Goal: Find specific page/section: Find specific page/section

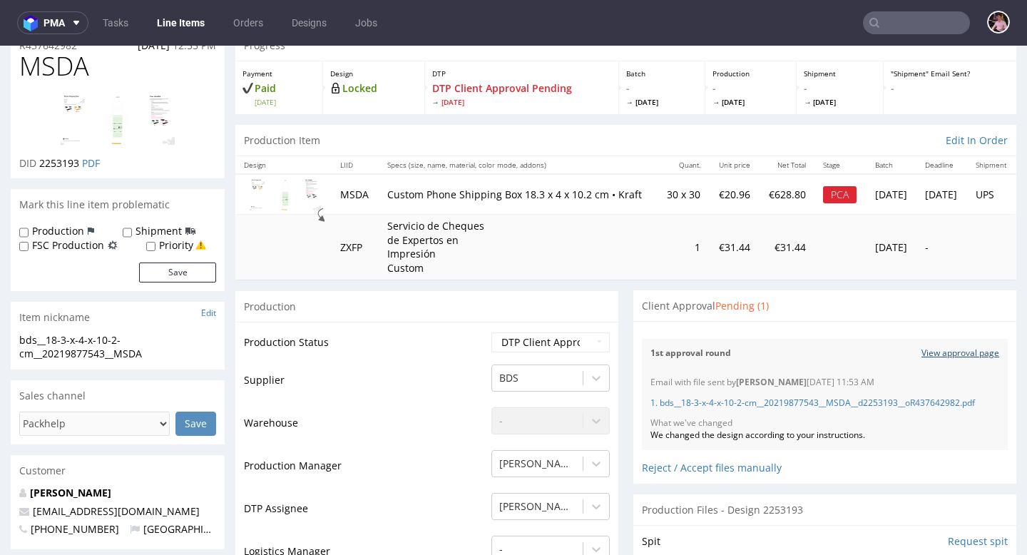
scroll to position [281, 0]
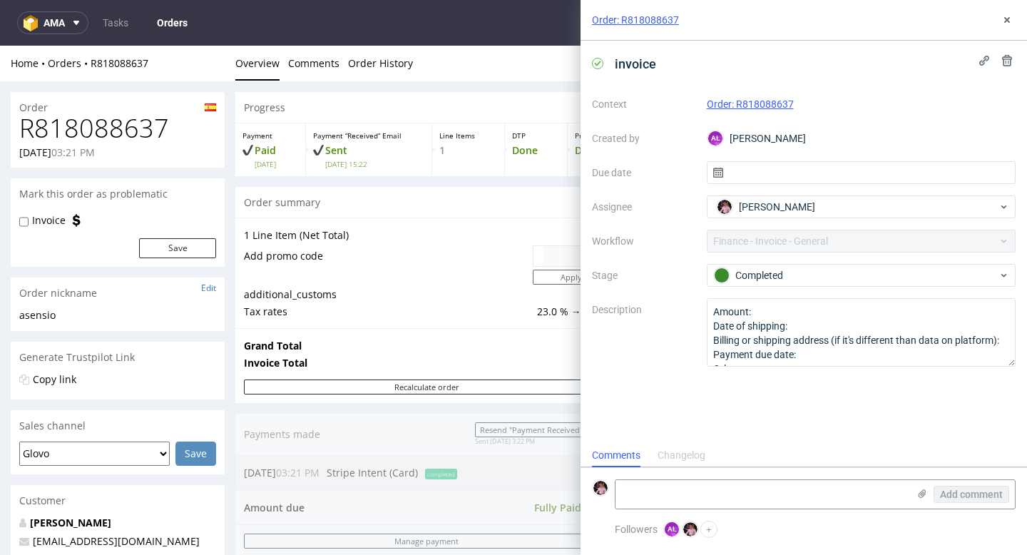
click at [139, 130] on h1 "R818088637" at bounding box center [117, 128] width 197 height 29
copy h1 "R818088637"
click at [1006, 17] on icon at bounding box center [1007, 19] width 11 height 11
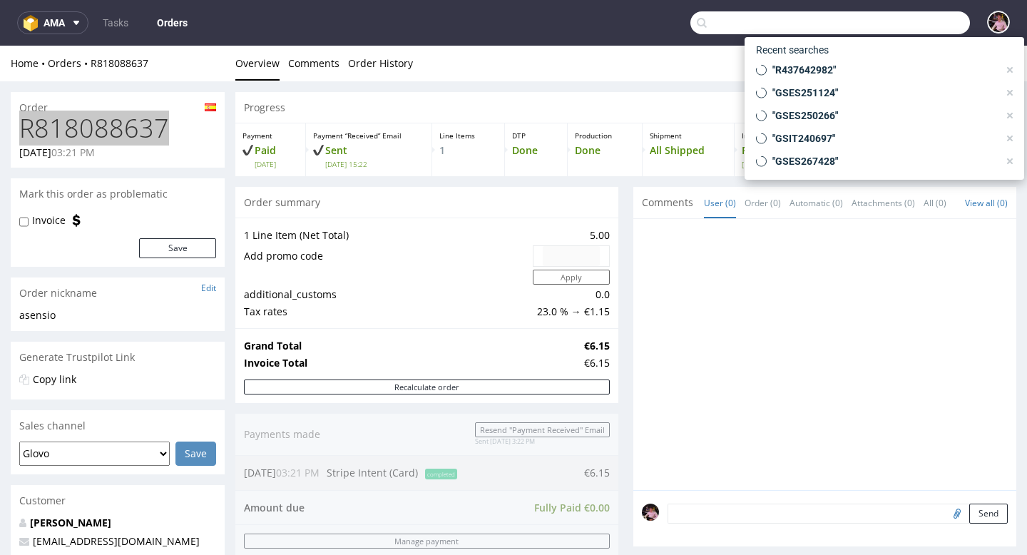
click at [924, 25] on input "text" at bounding box center [831, 22] width 280 height 23
paste input "R168039643"
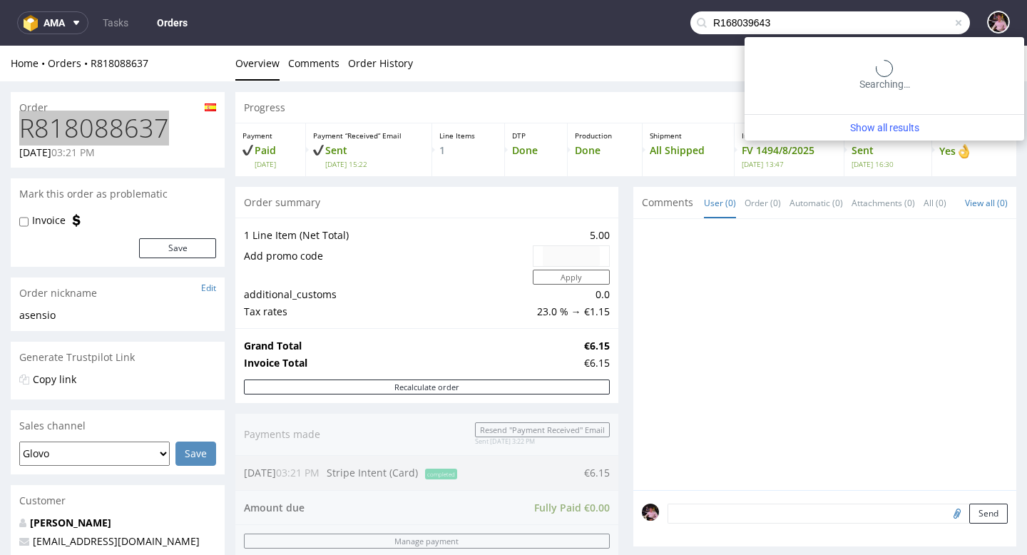
type input "R168039643"
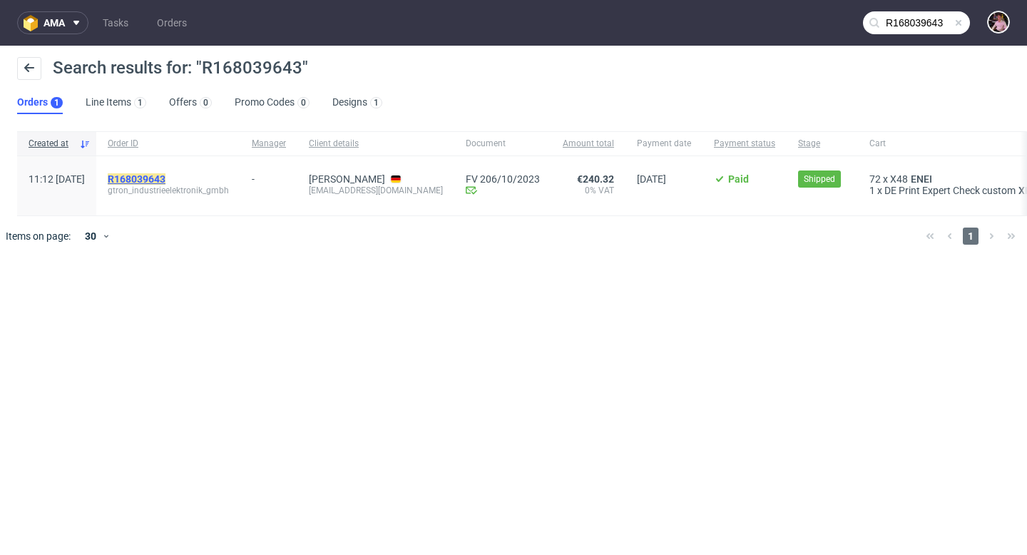
click at [166, 175] on mark "R168039643" at bounding box center [137, 178] width 58 height 11
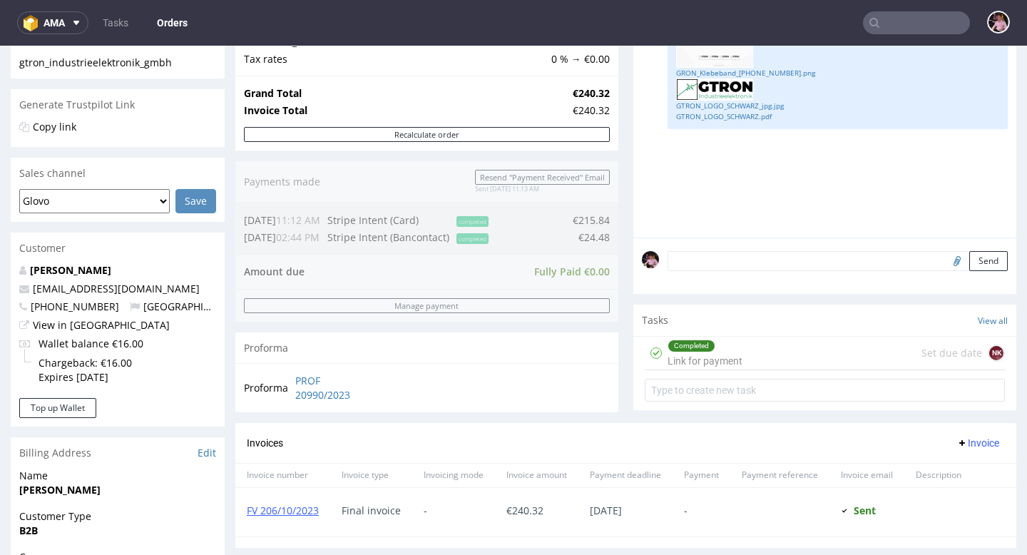
scroll to position [325, 0]
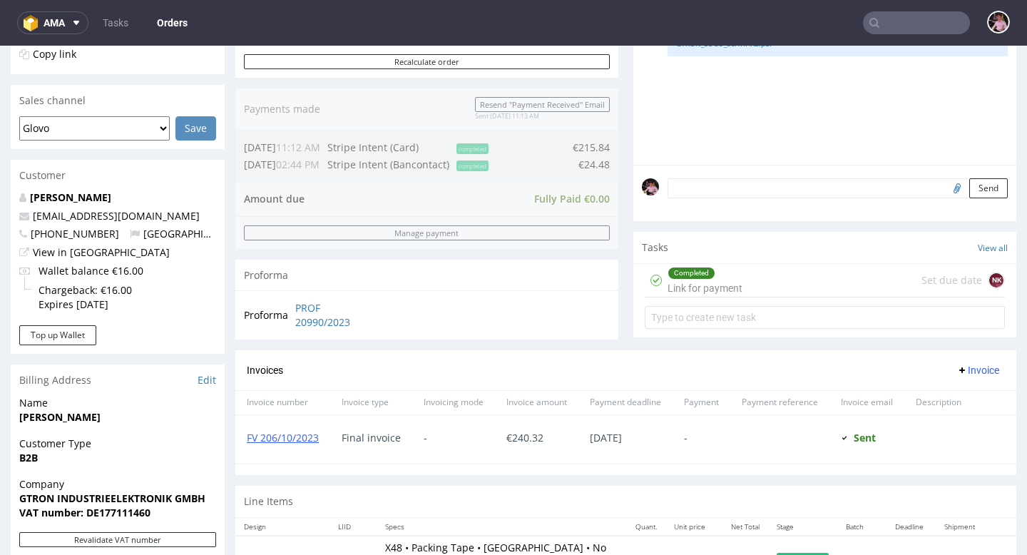
click at [781, 288] on div "Completed Link for payment Set due date NK" at bounding box center [825, 281] width 360 height 34
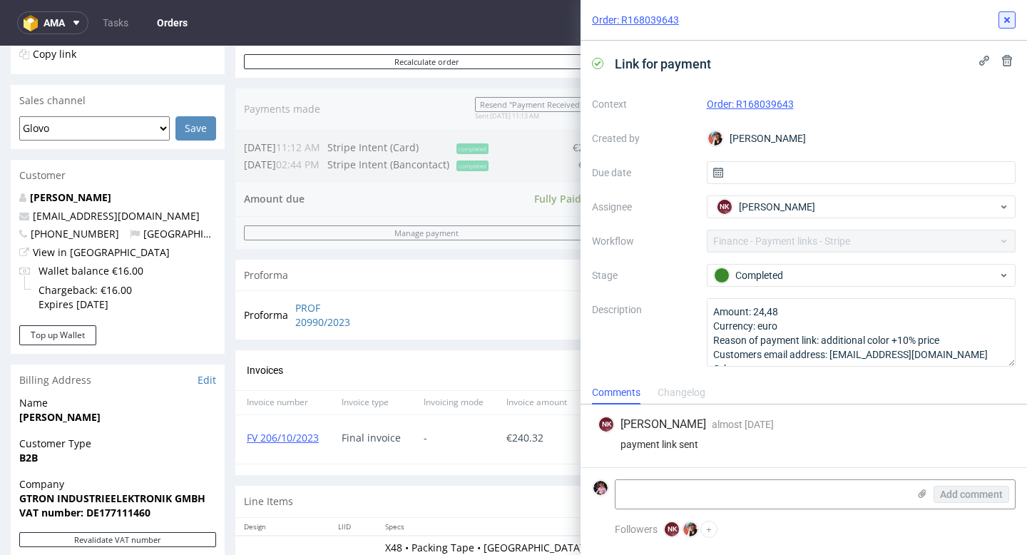
click at [1009, 19] on icon at bounding box center [1007, 19] width 11 height 11
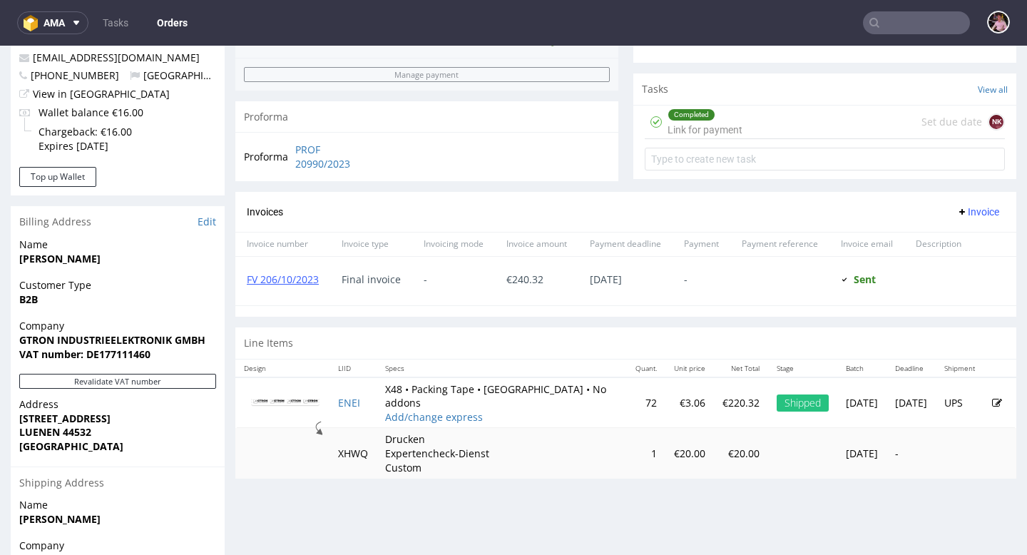
scroll to position [621, 0]
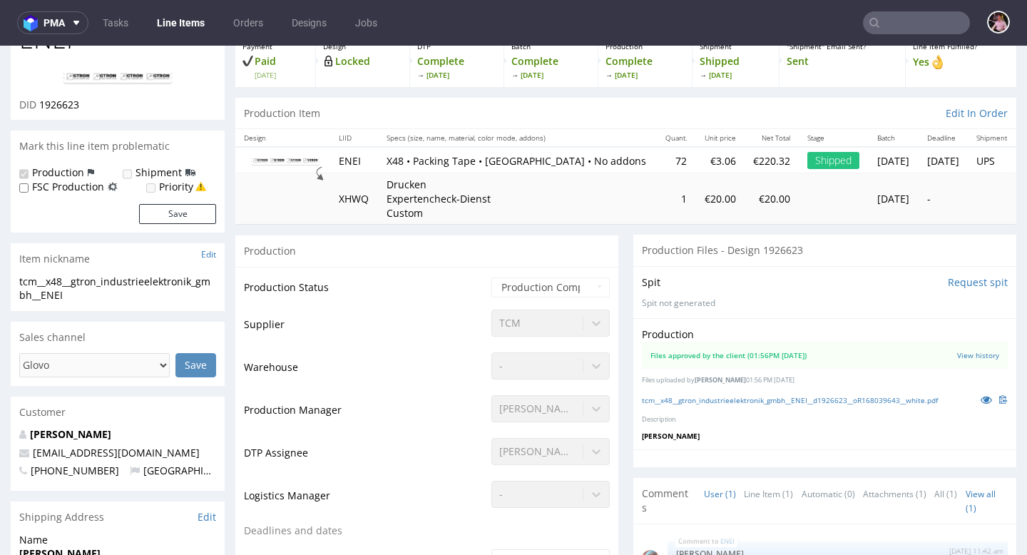
scroll to position [140, 0]
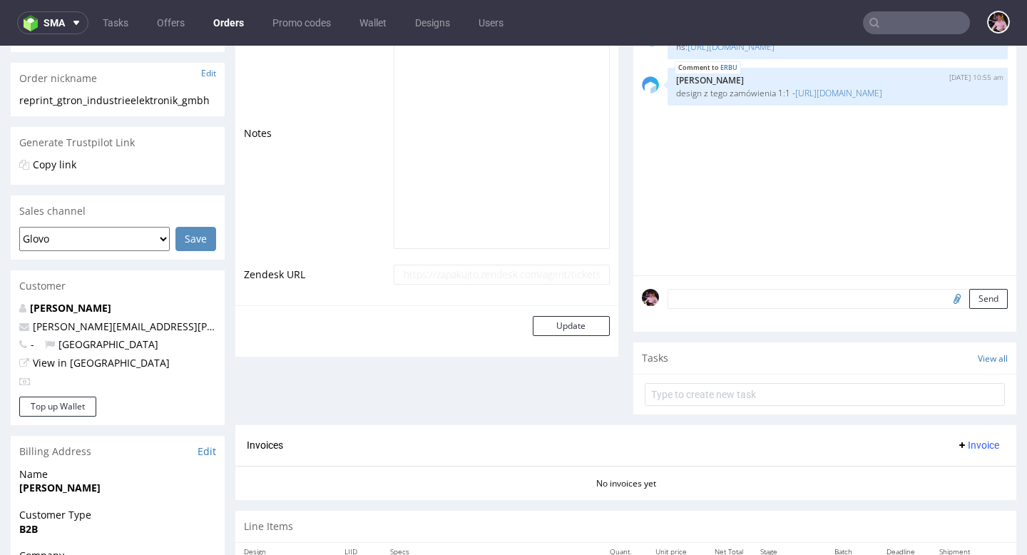
scroll to position [424, 0]
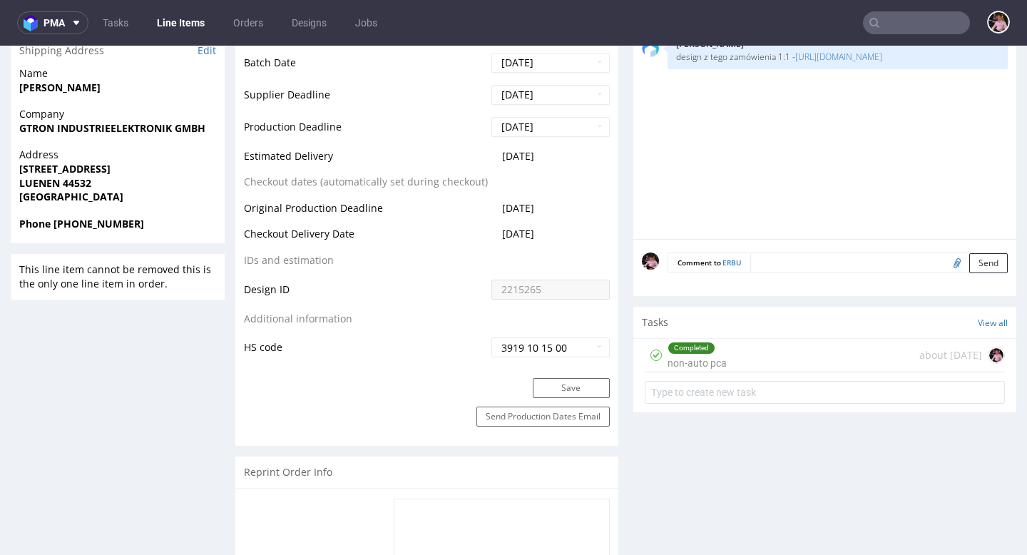
scroll to position [610, 0]
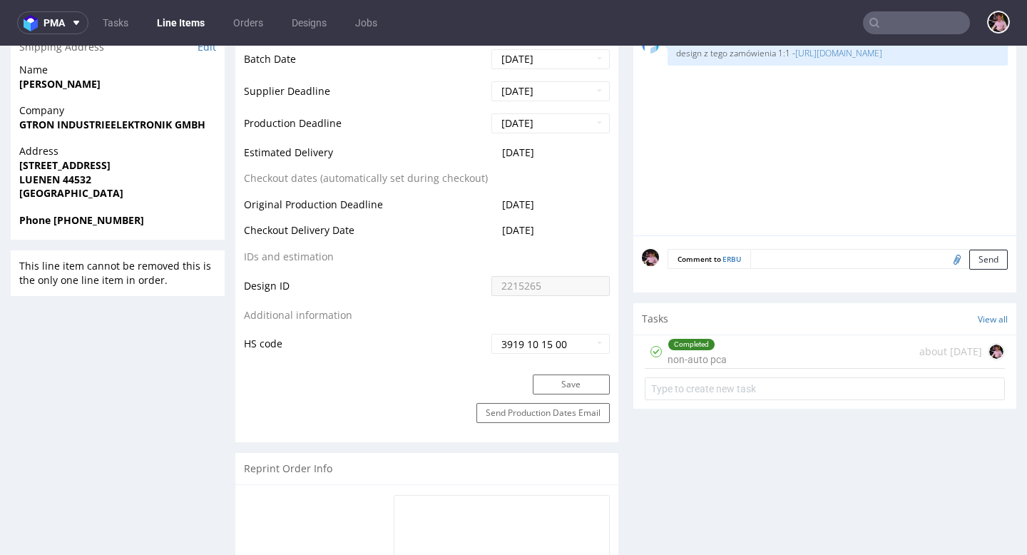
click at [755, 353] on div "Completed non-auto pca about [DATE]" at bounding box center [825, 352] width 360 height 34
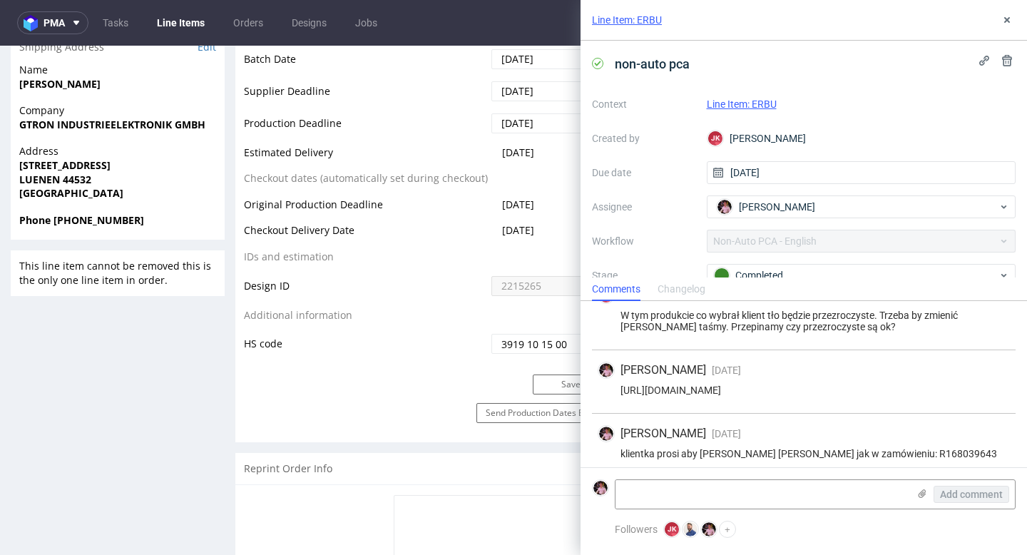
scroll to position [288, 0]
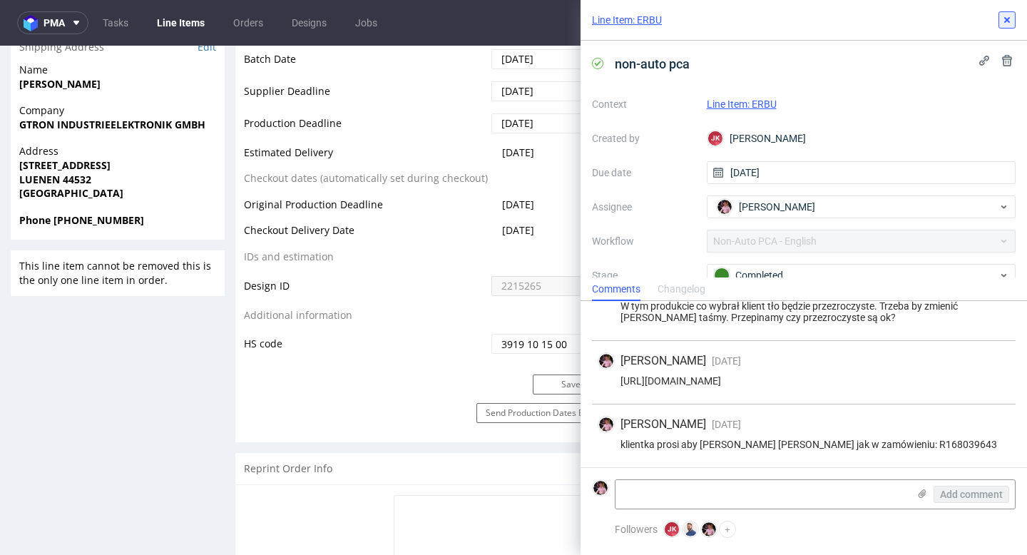
click at [1009, 14] on button at bounding box center [1007, 19] width 17 height 17
